Goal: Transaction & Acquisition: Obtain resource

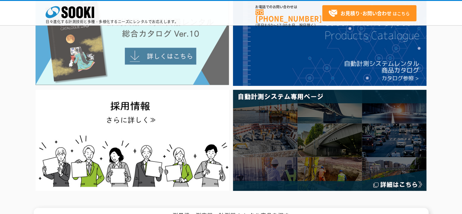
scroll to position [20, 0]
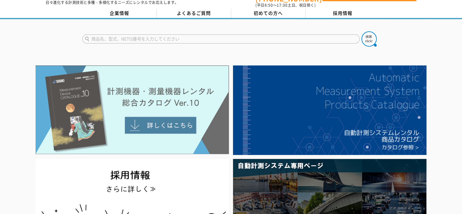
click at [152, 110] on img at bounding box center [132, 109] width 193 height 89
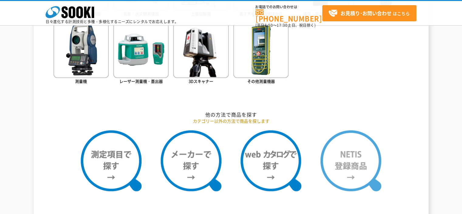
scroll to position [466, 0]
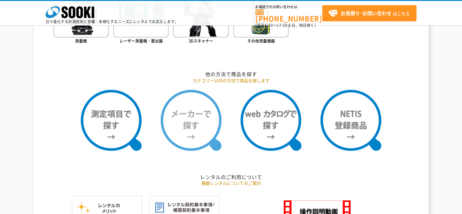
click at [200, 124] on img at bounding box center [191, 120] width 61 height 61
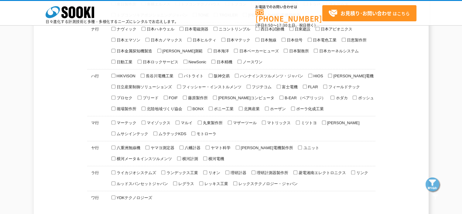
scroll to position [384, 0]
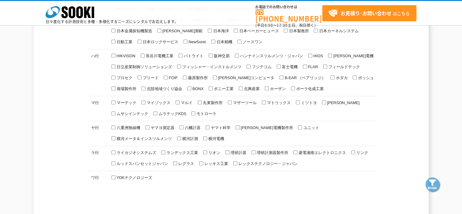
click at [308, 100] on span "ミツトヨ" at bounding box center [308, 102] width 17 height 5
click at [300, 100] on input "ミツトヨ" at bounding box center [298, 102] width 4 height 4
checkbox input "true"
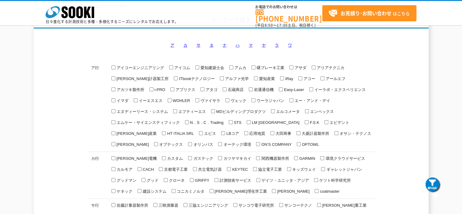
scroll to position [0, 0]
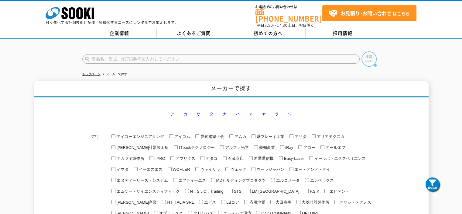
click at [370, 56] on img at bounding box center [368, 58] width 15 height 15
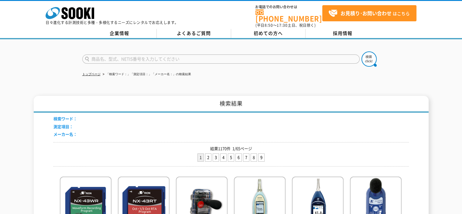
click at [123, 55] on input "text" at bounding box center [220, 58] width 277 height 9
type input "商品名、型式、NETIS番号を入力してください"
click at [94, 72] on link "トップページ" at bounding box center [91, 73] width 18 height 3
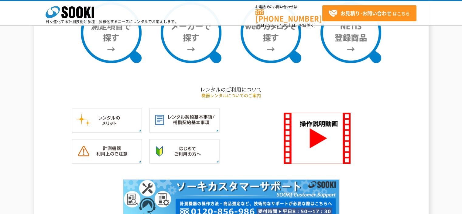
scroll to position [452, 0]
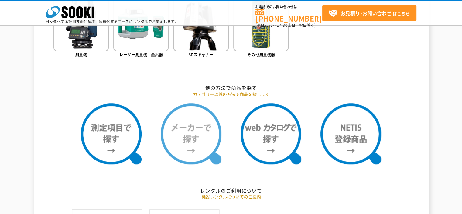
click at [195, 129] on img at bounding box center [191, 133] width 61 height 61
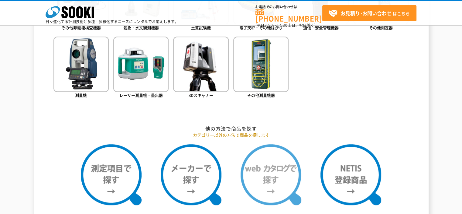
scroll to position [432, 0]
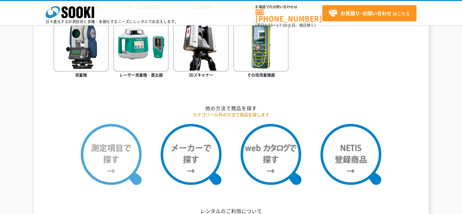
click at [101, 153] on img at bounding box center [111, 154] width 61 height 61
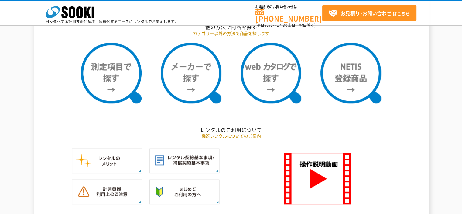
scroll to position [472, 0]
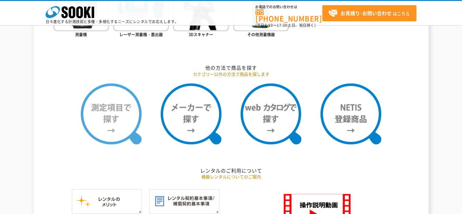
click at [118, 122] on img at bounding box center [111, 113] width 61 height 61
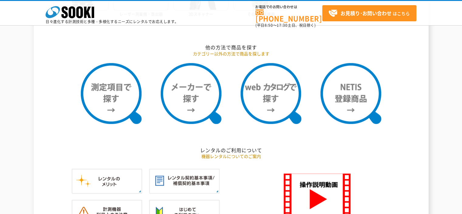
scroll to position [533, 0]
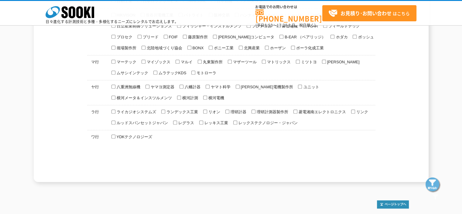
scroll to position [384, 0]
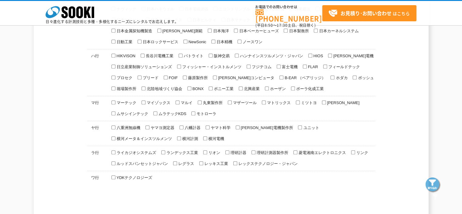
click at [296, 100] on input "ミツトヨ" at bounding box center [298, 102] width 4 height 4
checkbox input "true"
click at [436, 187] on img at bounding box center [432, 184] width 15 height 15
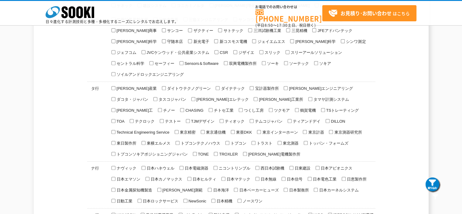
scroll to position [205, 0]
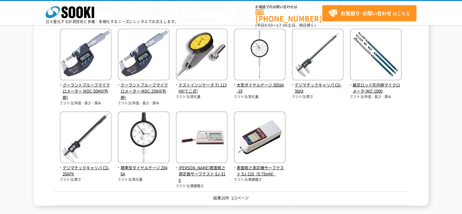
scroll to position [172, 0]
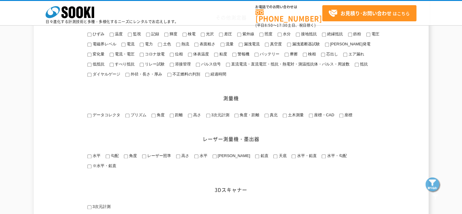
scroll to position [790, 0]
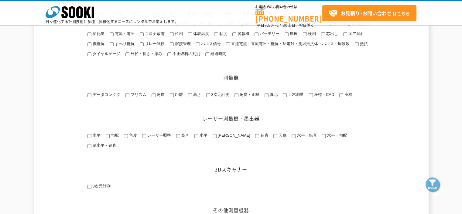
click at [189, 97] on input "高さ" at bounding box center [190, 95] width 4 height 4
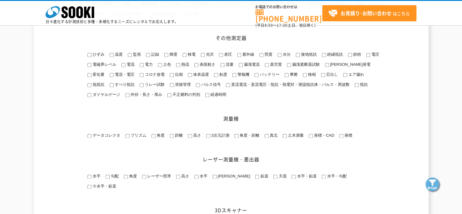
click at [189, 138] on input "高さ" at bounding box center [190, 136] width 4 height 4
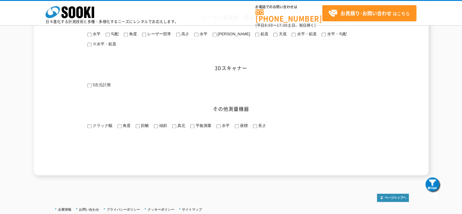
scroll to position [870, 0]
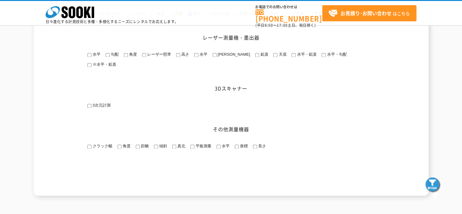
click at [434, 187] on img at bounding box center [432, 184] width 15 height 15
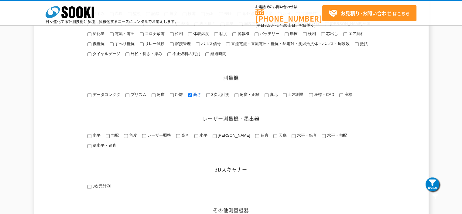
scroll to position [769, 0]
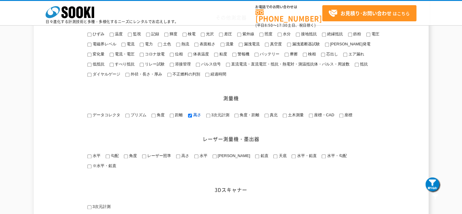
click at [190, 117] on input "高さ" at bounding box center [190, 115] width 4 height 4
checkbox input "false"
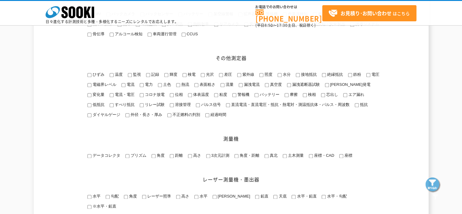
click at [128, 117] on input "外径・長さ・厚み" at bounding box center [127, 115] width 4 height 4
checkbox input "true"
click at [433, 183] on img at bounding box center [432, 184] width 15 height 15
